Goal: Information Seeking & Learning: Understand process/instructions

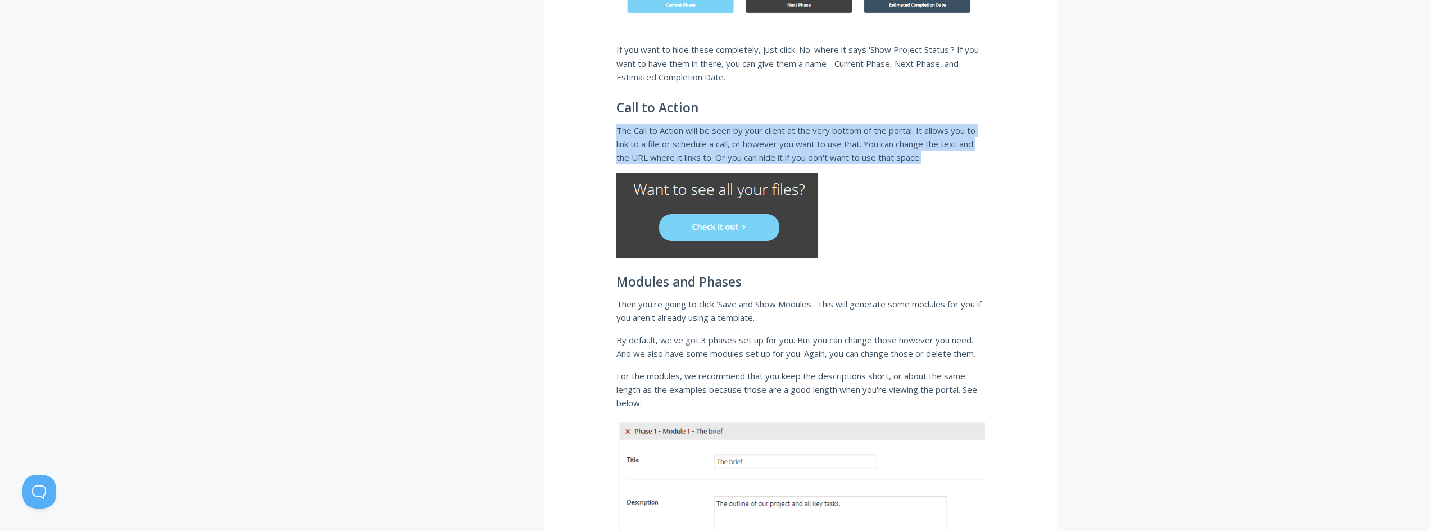
drag, startPoint x: 940, startPoint y: 158, endPoint x: 595, endPoint y: 131, distance: 346.1
copy p "The Call to Action will be seen by your client at the very bottom of the portal…"
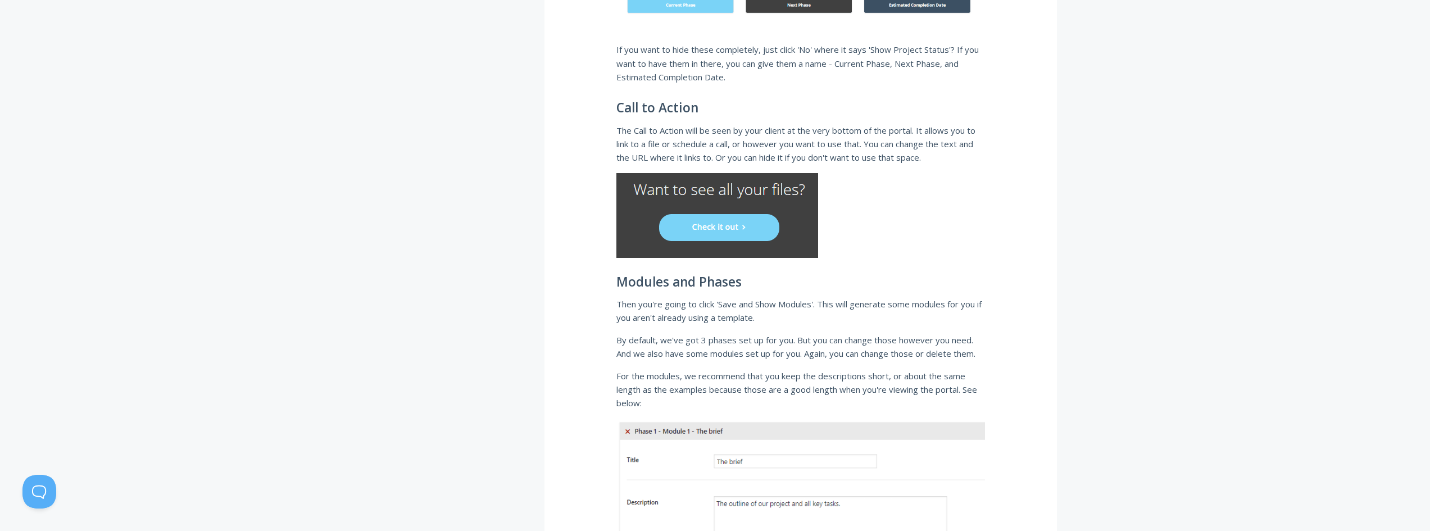
click at [974, 253] on p at bounding box center [800, 215] width 369 height 85
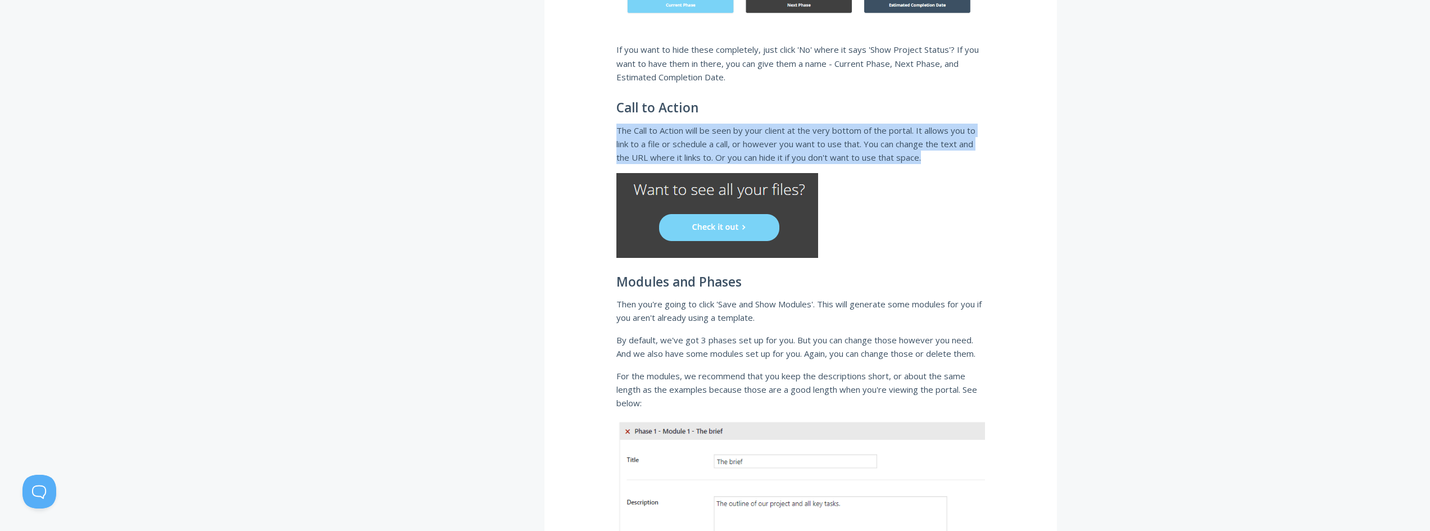
drag, startPoint x: 891, startPoint y: 164, endPoint x: 606, endPoint y: 131, distance: 286.2
copy p "The Call to Action will be seen by your client at the very bottom of the portal…"
